Goal: Check status

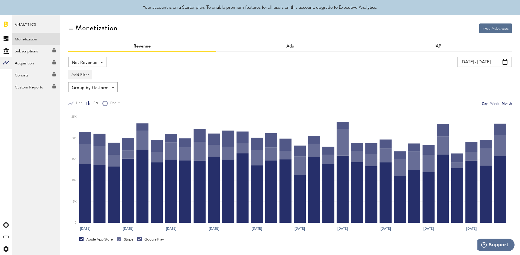
click at [504, 105] on div "Month" at bounding box center [506, 103] width 10 height 6
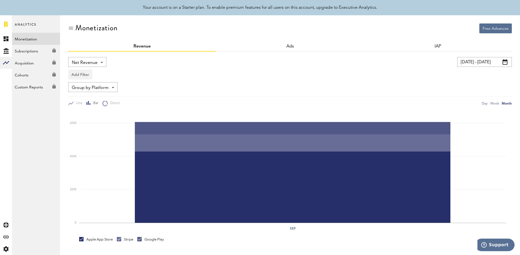
click at [476, 58] on input "[DATE] - [DATE]" at bounding box center [484, 62] width 55 height 10
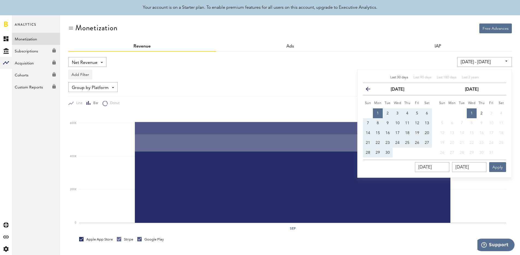
click at [468, 75] on div "Last 30 days Last 90 days Last 180 days Last 2 years previous [DATE] next Sun M…" at bounding box center [434, 124] width 154 height 108
click at [468, 76] on div "Last 2 years" at bounding box center [470, 77] width 17 height 5
type input "[DATE] - [DATE]"
type input "[DATE]"
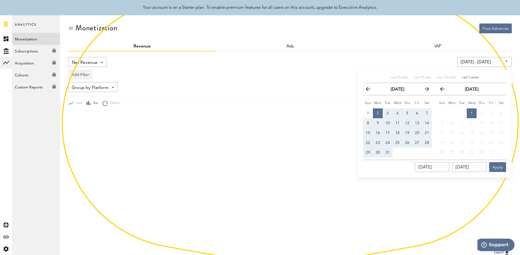
click at [506, 167] on div "Last 30 days Last 90 days Last 180 days Last 2 years previous [DATE] next Sun M…" at bounding box center [434, 124] width 154 height 108
click at [504, 166] on button "Apply" at bounding box center [497, 167] width 17 height 10
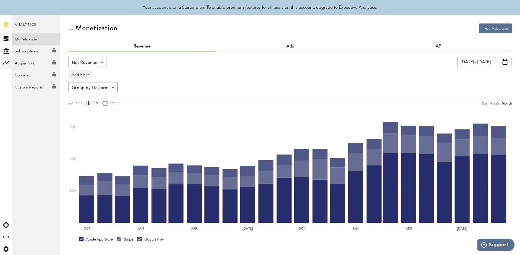
click at [310, 96] on div "Line Bar Donut Day Week Month" at bounding box center [289, 101] width 443 height 10
